Goal: Use online tool/utility: Utilize a website feature to perform a specific function

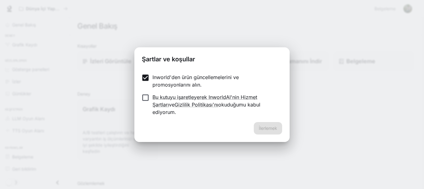
click at [142, 106] on label "Bu kutuyu işaretleyerek InworldAI'nin Hizmet Şartları ve Gizlilik Politikası'nı…" at bounding box center [208, 105] width 139 height 22
click at [288, 128] on div "İlerlemek" at bounding box center [211, 132] width 155 height 20
click at [276, 127] on font "İlerlemek" at bounding box center [268, 128] width 18 height 8
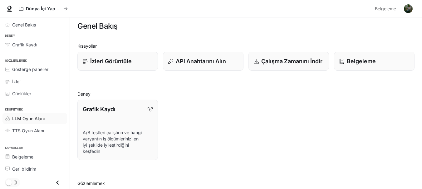
click at [32, 117] on font "LLM Oyun Alanı" at bounding box center [28, 118] width 32 height 5
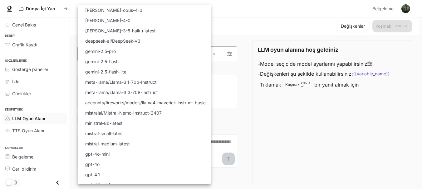
click at [114, 49] on body "Orijinal metin Bu çeviriyi değerlendirin Geri bildiriminiz, Google Çeviri'yi iy…" at bounding box center [211, 95] width 422 height 190
click at [23, 129] on div at bounding box center [212, 94] width 424 height 189
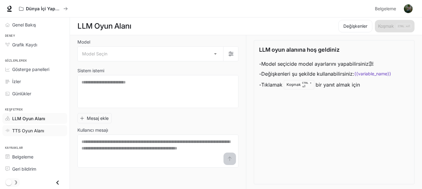
click at [23, 130] on font "TTS Oyun Alanı" at bounding box center [28, 130] width 32 height 5
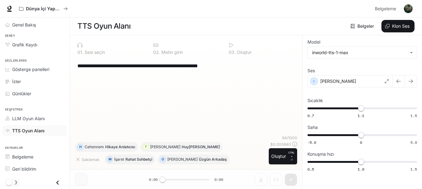
click at [151, 88] on div "**********" at bounding box center [186, 87] width 222 height 59
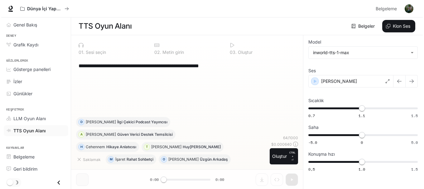
scroll to position [0, 0]
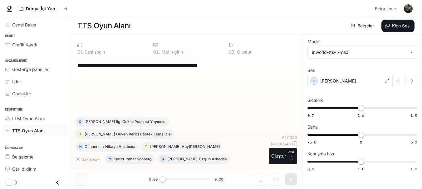
click at [99, 99] on div "**********" at bounding box center [186, 87] width 222 height 59
click at [96, 61] on div "**********" at bounding box center [185, 65] width 217 height 15
click at [105, 68] on textarea "**********" at bounding box center [185, 65] width 217 height 7
click at [255, 68] on textarea "**********" at bounding box center [185, 65] width 217 height 7
drag, startPoint x: 255, startPoint y: 68, endPoint x: 61, endPoint y: 66, distance: 193.7
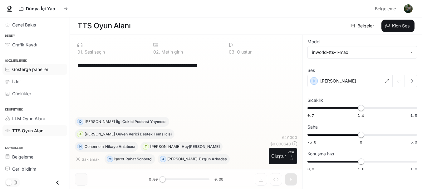
click at [61, 66] on div "**********" at bounding box center [211, 95] width 422 height 190
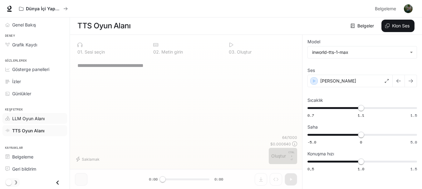
click at [27, 119] on font "LLM Oyun Alanı" at bounding box center [28, 118] width 32 height 5
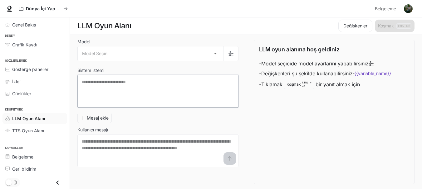
click at [101, 87] on textarea at bounding box center [157, 91] width 153 height 25
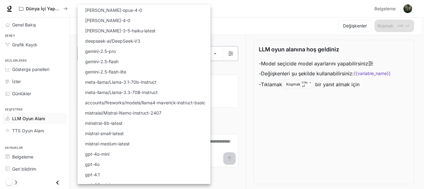
click at [117, 55] on body "Orijinal metin Bu çeviriyi değerlendirin Geri bildiriminiz, Google Çeviri'yi iy…" at bounding box center [212, 95] width 424 height 190
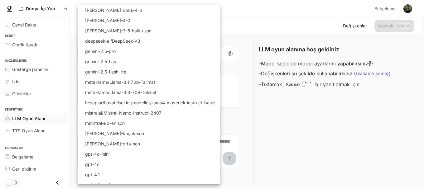
click at [123, 39] on font "deepseek-ai/DeepSeek-V3" at bounding box center [112, 40] width 55 height 5
type input "**********"
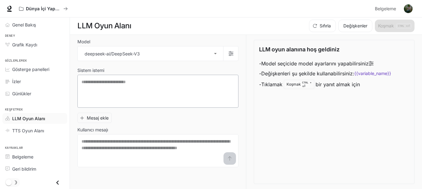
click at [114, 105] on div "* ​" at bounding box center [157, 91] width 161 height 33
click at [111, 146] on textarea at bounding box center [157, 151] width 153 height 25
click at [48, 94] on div "Günlükler" at bounding box center [38, 93] width 52 height 7
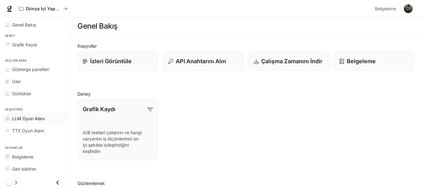
click at [29, 118] on font "LLM Oyun Alanı" at bounding box center [28, 118] width 32 height 5
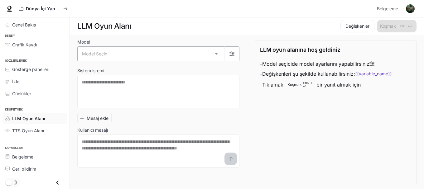
click at [134, 59] on body "Orijinal metin Bu çeviriyi değerlendirin Geri bildiriminiz, Google Çeviri'yi iy…" at bounding box center [212, 95] width 424 height 190
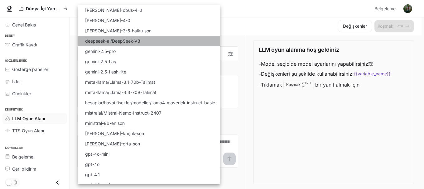
click at [127, 42] on font "deepseek-ai/DeepSeek-V3" at bounding box center [112, 40] width 55 height 5
type input "**********"
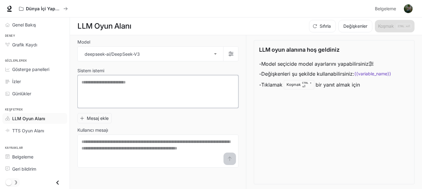
click at [125, 102] on textarea at bounding box center [157, 91] width 153 height 25
paste textarea "**********"
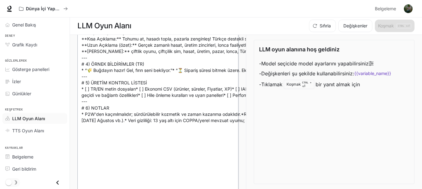
scroll to position [465, 0]
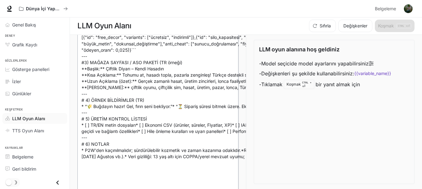
type textarea "**********"
click at [291, 147] on div "LLM oyun alanına hoş geldiniz - Model seçicide model ayarlarını yapabilirsiniz …" at bounding box center [334, 112] width 161 height 144
click at [290, 147] on div "LLM oyun alanına hoş geldiniz - Model seçicide model ayarlarını yapabilirsiniz …" at bounding box center [334, 112] width 161 height 144
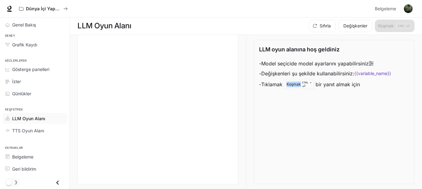
scroll to position [1806, 0]
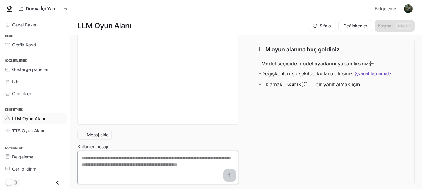
click at [126, 161] on textarea at bounding box center [157, 167] width 153 height 25
click at [228, 175] on textarea at bounding box center [157, 167] width 153 height 25
click at [137, 162] on textarea at bounding box center [157, 167] width 153 height 25
click at [62, 134] on link "TTS Oyun Alanı" at bounding box center [34, 130] width 65 height 11
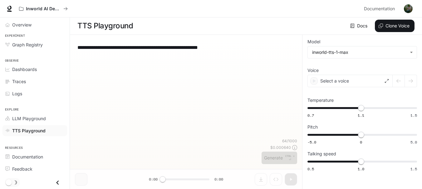
drag, startPoint x: 62, startPoint y: 134, endPoint x: 109, endPoint y: 163, distance: 54.9
click at [109, 163] on div "64 / 1000 $ 0.000640 Generate CTRL + ⏎" at bounding box center [186, 152] width 222 height 26
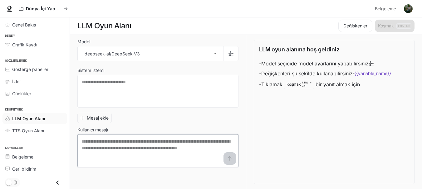
click at [128, 146] on textarea at bounding box center [157, 151] width 153 height 25
paste textarea "**********"
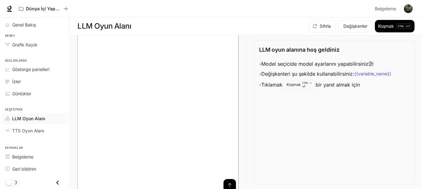
type textarea "**********"
click at [297, 141] on div "LLM oyun alanına hoş geldiniz - Model seçicide model ayarlarını yapabilirsiniz …" at bounding box center [334, 112] width 161 height 144
click at [274, 114] on div "LLM oyun alanına hoş geldiniz - Model seçicide model ayarlarını yapabilirsiniz …" at bounding box center [334, 112] width 161 height 144
click at [75, 124] on div "**********" at bounding box center [246, 112] width 352 height 154
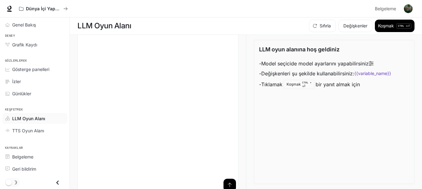
scroll to position [0, 0]
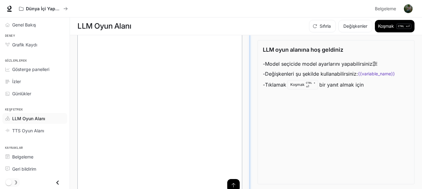
drag, startPoint x: 245, startPoint y: 169, endPoint x: 235, endPoint y: 114, distance: 56.2
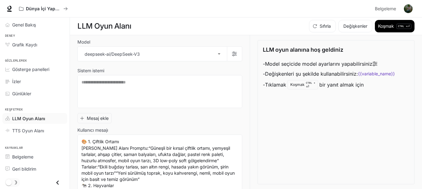
click at [63, 37] on span "Deney" at bounding box center [35, 35] width 70 height 5
click at [126, 90] on textarea at bounding box center [159, 91] width 157 height 25
paste textarea "**********"
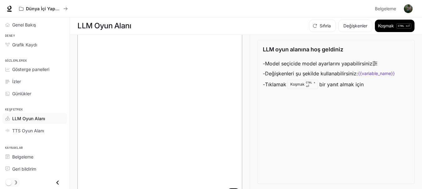
scroll to position [2278, 0]
type textarea "**********"
click at [233, 171] on button "submit" at bounding box center [233, 175] width 12 height 12
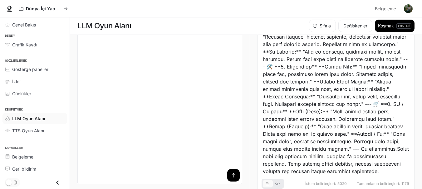
scroll to position [196, 0]
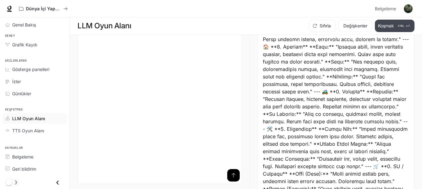
click at [391, 30] on font "Koşmak" at bounding box center [386, 26] width 16 height 8
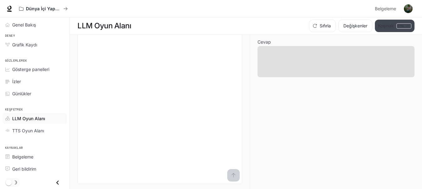
scroll to position [0, 0]
click at [343, 27] on font "Değişkenler" at bounding box center [355, 25] width 24 height 5
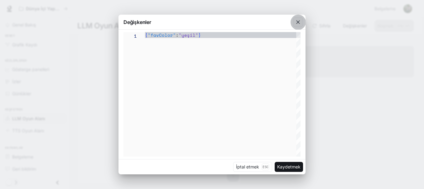
click at [295, 21] on icon "button" at bounding box center [298, 22] width 6 height 6
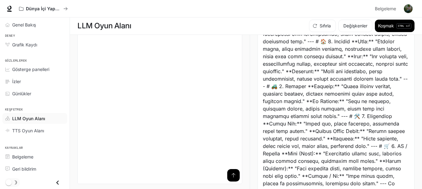
scroll to position [191, 0]
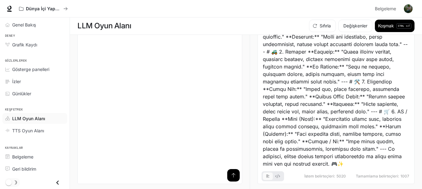
click at [277, 179] on button "temel sekmeler örneği" at bounding box center [278, 177] width 10 height 10
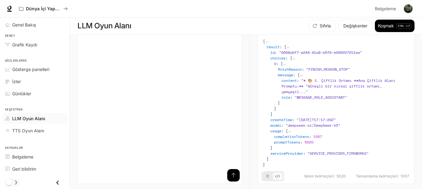
scroll to position [13, 0]
click at [266, 178] on icon "temel sekmeler örneği" at bounding box center [267, 177] width 3 height 4
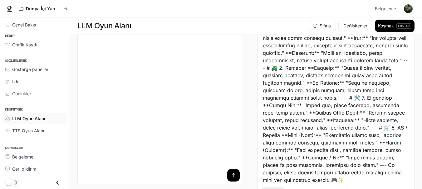
scroll to position [191, 0]
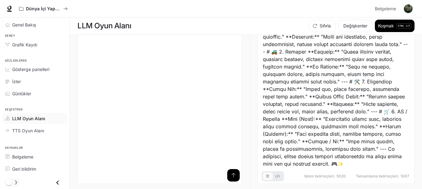
click at [353, 166] on div at bounding box center [336, 14] width 146 height 307
click at [370, 174] on div "İstem belirteçleri: 5020 Tamamlama belirteçleri: 1007" at bounding box center [336, 175] width 146 height 14
click at [372, 177] on font "Tamamlama belirteçleri:" at bounding box center [377, 176] width 43 height 5
click at [409, 7] on img "button" at bounding box center [408, 8] width 9 height 9
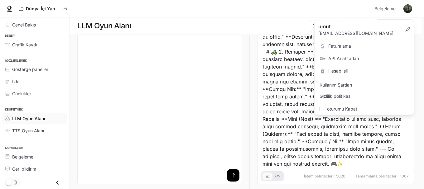
click at [409, 7] on div at bounding box center [212, 94] width 424 height 189
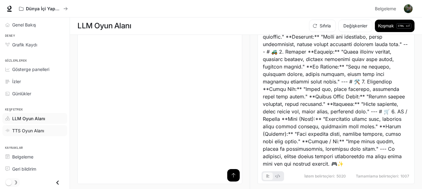
scroll to position [0, 0]
click at [69, 151] on li "Belgeleme" at bounding box center [35, 157] width 70 height 12
click at [59, 182] on icon "Çekmeceyi kapat" at bounding box center [57, 183] width 8 height 8
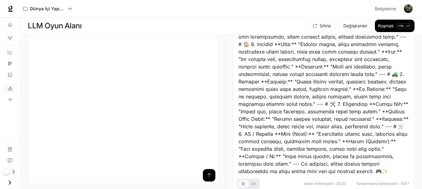
scroll to position [2127, 0]
click at [4, 184] on button "Open drawer" at bounding box center [10, 183] width 14 height 13
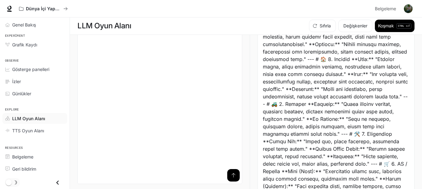
scroll to position [191, 0]
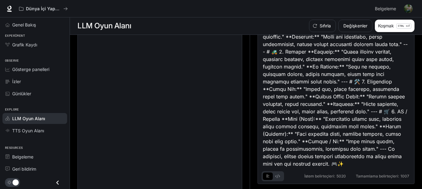
click at [279, 177] on icon "temel sekmeler örneği" at bounding box center [277, 177] width 5 height 4
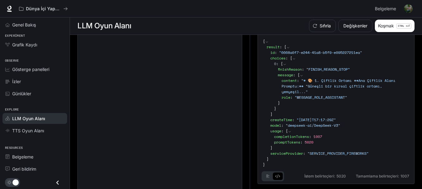
scroll to position [13, 0]
click at [264, 177] on button "temel sekmeler örneği" at bounding box center [268, 177] width 10 height 10
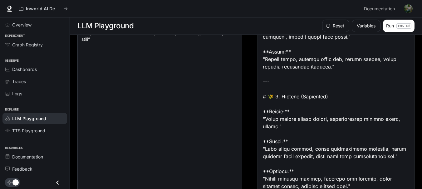
scroll to position [2156, 0]
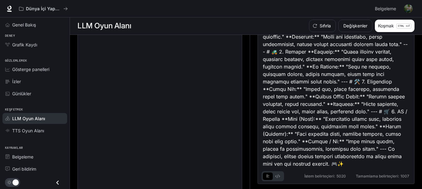
click at [254, 5] on div "Dünya İçi Yapay Zeka Demoları" at bounding box center [194, 8] width 356 height 12
click at [385, 25] on font "Koşmak" at bounding box center [386, 25] width 16 height 5
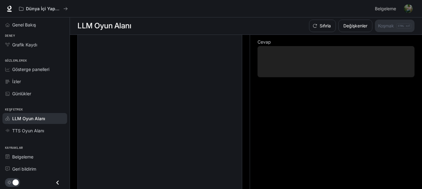
scroll to position [0, 0]
click at [20, 47] on font "Grafik Kaydı" at bounding box center [24, 44] width 25 height 5
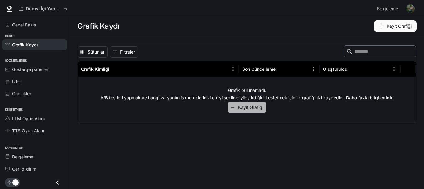
click at [248, 108] on font "Kayıt Grafiği" at bounding box center [250, 107] width 25 height 5
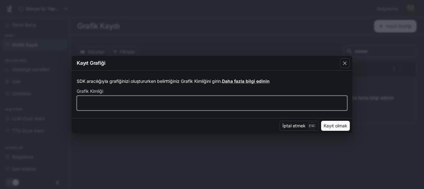
click at [153, 105] on input "text" at bounding box center [212, 103] width 270 height 6
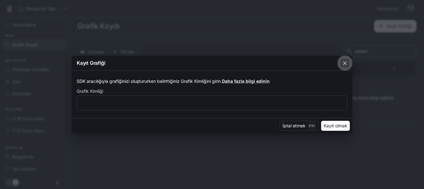
click at [348, 63] on div "button" at bounding box center [345, 63] width 10 height 10
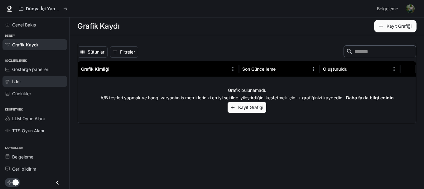
click at [35, 83] on div "İzler" at bounding box center [38, 81] width 52 height 7
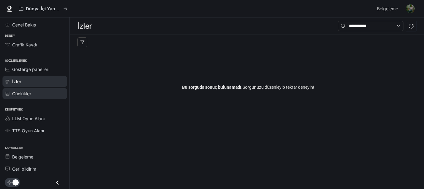
click at [24, 97] on span "Günlükler" at bounding box center [21, 93] width 19 height 7
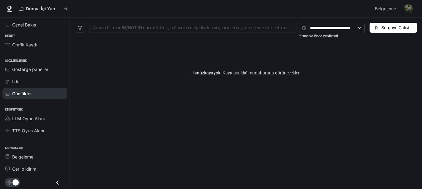
scroll to position [23, 0]
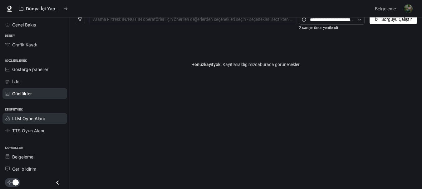
click at [29, 119] on font "LLM Oyun Alanı" at bounding box center [28, 118] width 32 height 5
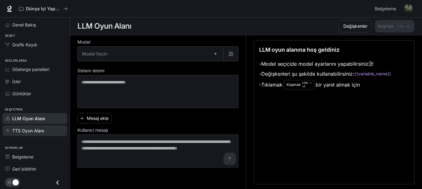
click at [34, 131] on font "TTS Oyun Alanı" at bounding box center [28, 130] width 32 height 5
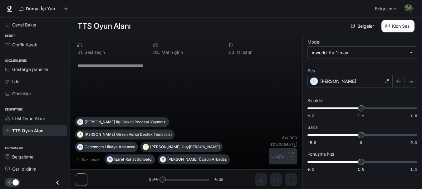
scroll to position [0, 0]
